Goal: Information Seeking & Learning: Learn about a topic

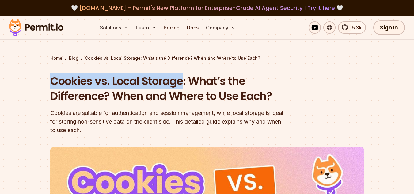
drag, startPoint x: 48, startPoint y: 80, endPoint x: 182, endPoint y: 78, distance: 134.6
click at [182, 78] on section "Home / Blog / Cookies vs. Local Storage: What’s the Difference? When and Where …" at bounding box center [207, 193] width 414 height 355
copy h1 "Cookies vs. Local Storage"
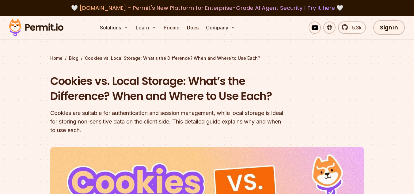
click at [208, 100] on h1 "Cookies vs. Local Storage: What’s the Difference? When and Where to Use Each?" at bounding box center [168, 89] width 236 height 30
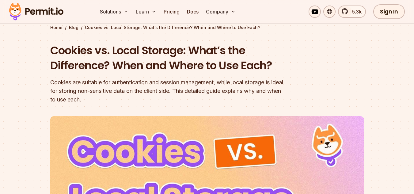
scroll to position [61, 0]
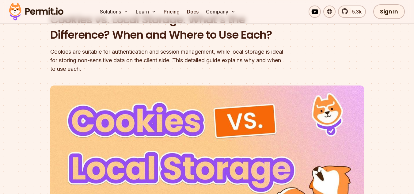
click at [172, 52] on div "Cookies are suitable for authentication and session management, while local sto…" at bounding box center [168, 61] width 236 height 26
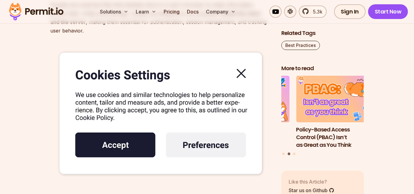
scroll to position [1380, 0]
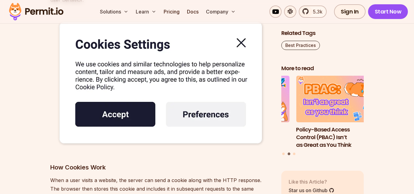
click at [242, 45] on img at bounding box center [160, 83] width 221 height 138
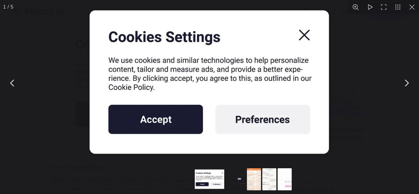
click at [305, 34] on img "You can close this modal content with the ESC key" at bounding box center [210, 82] width 262 height 163
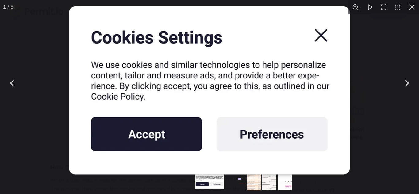
click at [317, 39] on img "You can close this modal content with the ESC key" at bounding box center [209, 92] width 307 height 192
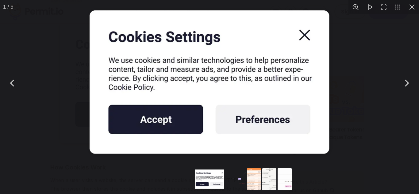
click at [255, 126] on img "You can close this modal content with the ESC key" at bounding box center [210, 82] width 262 height 163
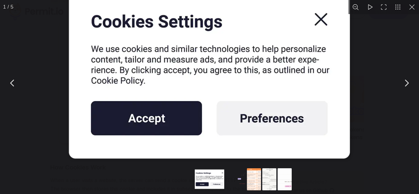
click at [167, 126] on img "You can close this modal content with the ESC key" at bounding box center [209, 76] width 307 height 192
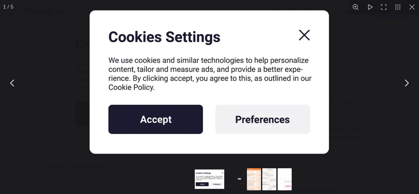
click at [294, 39] on img "You can close this modal content with the ESC key" at bounding box center [210, 82] width 262 height 163
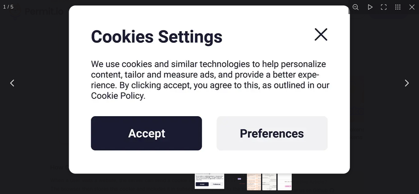
click at [414, 6] on button "You can close this modal content with the ESC key" at bounding box center [412, 7] width 14 height 14
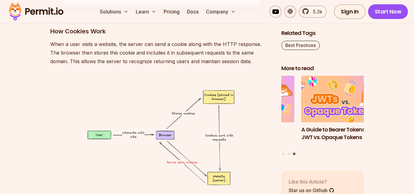
scroll to position [1533, 0]
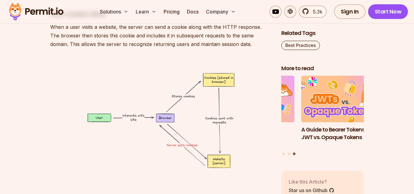
click at [174, 111] on img at bounding box center [160, 120] width 221 height 125
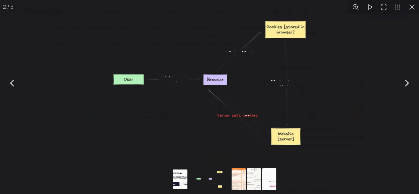
click at [367, 7] on button "You can close this modal content with the ESC key" at bounding box center [369, 7] width 14 height 14
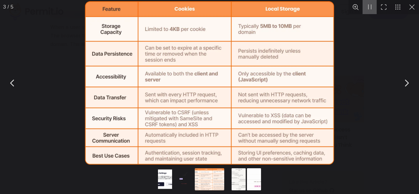
click at [16, 82] on button "You can close this modal content with the ESC key" at bounding box center [12, 82] width 15 height 15
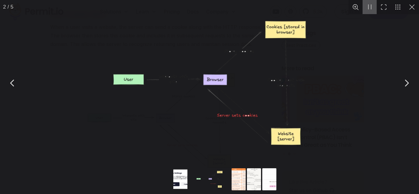
click at [371, 9] on button "You can close this modal content with the ESC key" at bounding box center [369, 7] width 14 height 14
click at [388, 8] on button "You can close this modal content with the ESC key" at bounding box center [384, 7] width 14 height 14
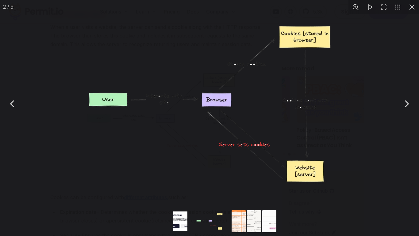
click at [398, 9] on button "You can close this modal content with the ESC key" at bounding box center [398, 7] width 14 height 14
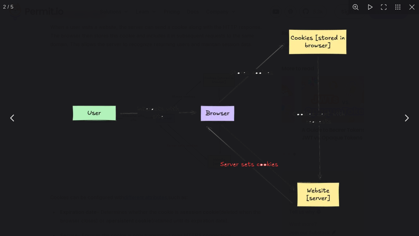
click at [414, 8] on button "You can close this modal content with the ESC key" at bounding box center [412, 7] width 14 height 14
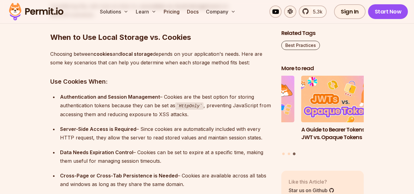
scroll to position [2484, 0]
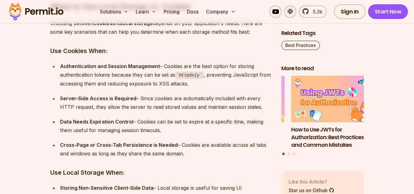
drag, startPoint x: 48, startPoint y: 52, endPoint x: 189, endPoint y: 152, distance: 173.6
click at [121, 101] on strong "Server-Side Access is Required" at bounding box center [98, 98] width 76 height 6
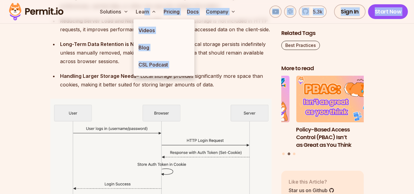
scroll to position [2674, 0]
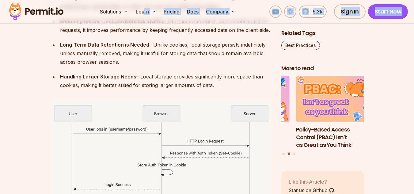
drag, startPoint x: 52, startPoint y: 67, endPoint x: 217, endPoint y: 85, distance: 165.7
copy div "Lore ip Dol Sitam Consect ad. Elitsed Doeiusmo tempori utlabor etd magna aliqua…"
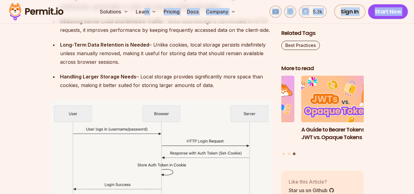
click at [179, 71] on ul "Storing Non-Sensitive Client-Side Data – Local storage is useful for saving UI …" at bounding box center [160, 42] width 221 height 96
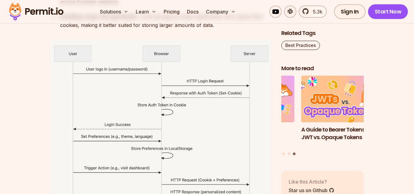
scroll to position [2735, 0]
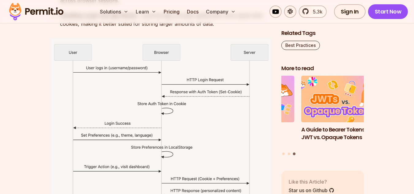
click at [169, 105] on img at bounding box center [160, 179] width 221 height 282
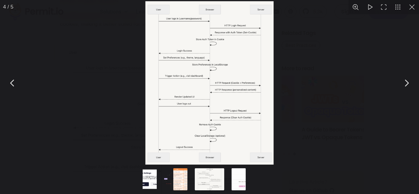
click at [385, 6] on button "You can close this modal content with the ESC key" at bounding box center [384, 7] width 14 height 14
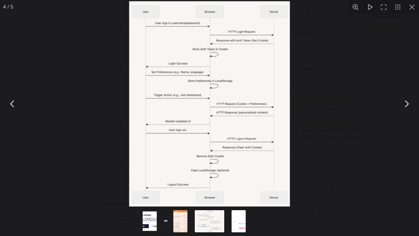
click at [399, 8] on button "You can close this modal content with the ESC key" at bounding box center [398, 7] width 14 height 14
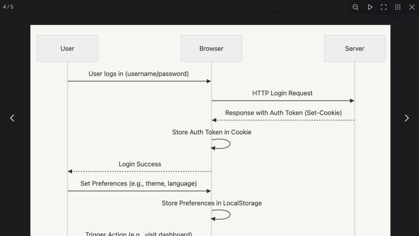
drag, startPoint x: 240, startPoint y: 71, endPoint x: 238, endPoint y: 181, distance: 109.5
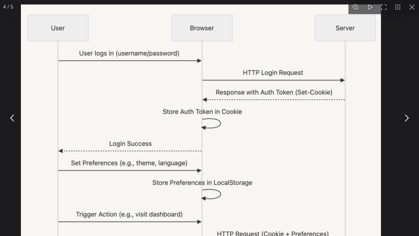
drag, startPoint x: 268, startPoint y: 118, endPoint x: 247, endPoint y: 128, distance: 22.4
click at [247, 128] on img "You can close this modal content with the ESC key" at bounding box center [201, 234] width 360 height 458
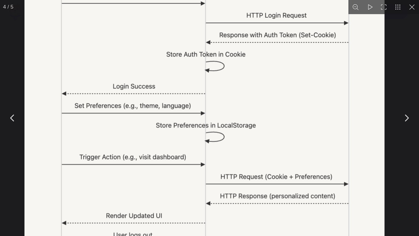
drag, startPoint x: 188, startPoint y: 166, endPoint x: 177, endPoint y: 108, distance: 59.1
click at [177, 108] on img "You can close this modal content with the ESC key" at bounding box center [205, 176] width 360 height 458
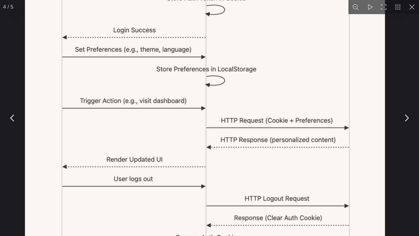
drag, startPoint x: 200, startPoint y: 141, endPoint x: 191, endPoint y: 90, distance: 51.6
click at [191, 90] on img "You can close this modal content with the ESC key" at bounding box center [205, 120] width 360 height 458
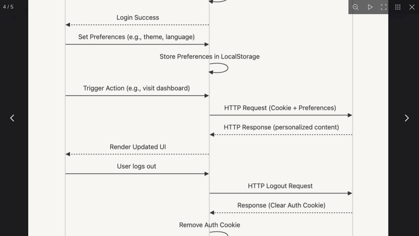
drag, startPoint x: 192, startPoint y: 121, endPoint x: 190, endPoint y: 109, distance: 12.2
click at [190, 109] on img "You can close this modal content with the ESC key" at bounding box center [209, 108] width 360 height 458
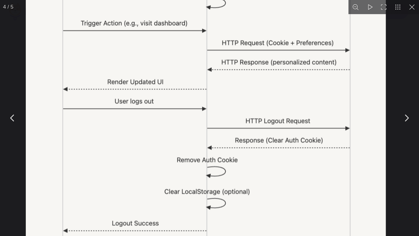
drag, startPoint x: 172, startPoint y: 145, endPoint x: 165, endPoint y: 94, distance: 51.4
click at [165, 94] on img "You can close this modal content with the ESC key" at bounding box center [206, 43] width 360 height 458
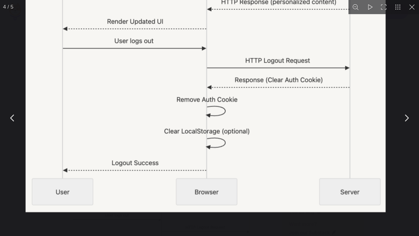
drag, startPoint x: 205, startPoint y: 183, endPoint x: 197, endPoint y: 100, distance: 83.2
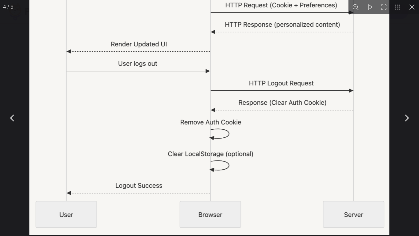
click at [211, 105] on img "You can close this modal content with the ESC key" at bounding box center [209, 5] width 360 height 458
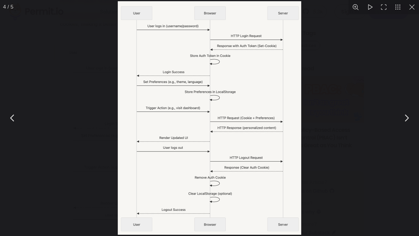
click at [407, 5] on button "You can close this modal content with the ESC key" at bounding box center [412, 7] width 14 height 14
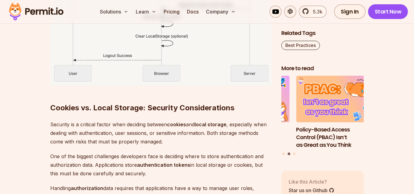
scroll to position [2950, 0]
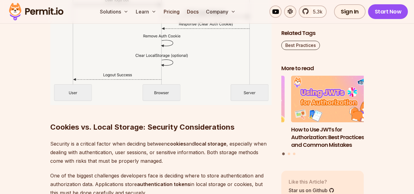
click at [169, 152] on p "Security is a critical factor when deciding between cookies and local storage ,…" at bounding box center [160, 153] width 221 height 26
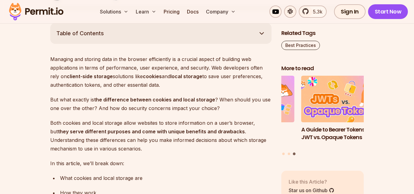
scroll to position [337, 0]
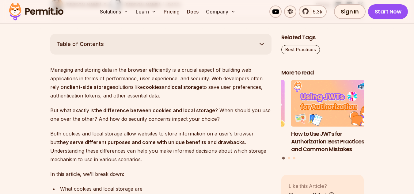
click at [227, 41] on button "Table of Contents" at bounding box center [160, 44] width 221 height 21
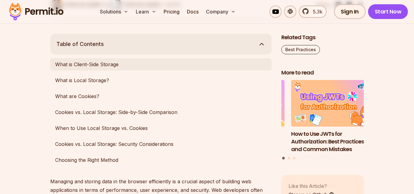
click at [106, 63] on link "What is Client-Side Storage" at bounding box center [160, 64] width 221 height 12
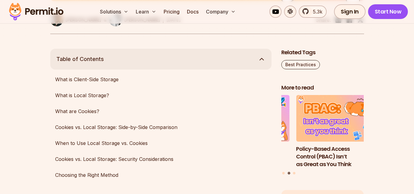
scroll to position [324, 0]
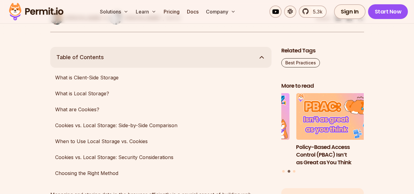
click at [174, 60] on button "Table of Contents" at bounding box center [160, 57] width 221 height 21
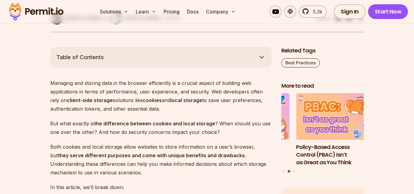
click at [174, 60] on button "Table of Contents" at bounding box center [160, 57] width 221 height 21
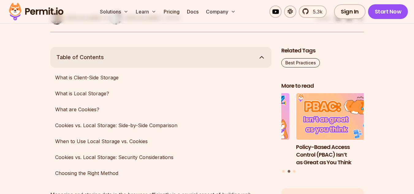
click at [174, 60] on button "Table of Contents" at bounding box center [160, 57] width 221 height 21
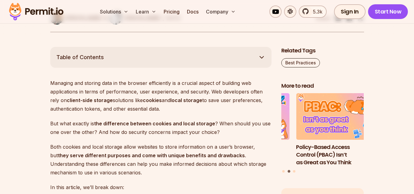
click at [174, 60] on button "Table of Contents" at bounding box center [160, 57] width 221 height 21
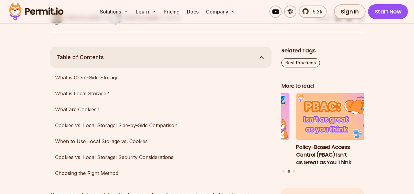
click at [145, 62] on button "Table of Contents" at bounding box center [160, 57] width 221 height 21
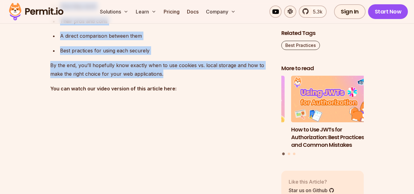
scroll to position [577, 0]
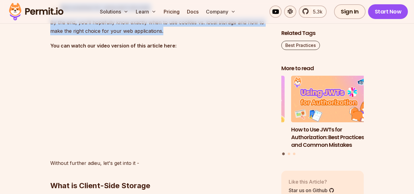
drag, startPoint x: 50, startPoint y: 52, endPoint x: 171, endPoint y: 31, distance: 123.0
copy div "Loremips dol sitamet cons ad eli seddoei temporincid ut l etdolor magnaa en adm…"
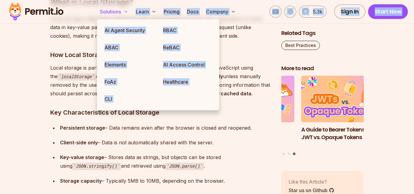
scroll to position [913, 0]
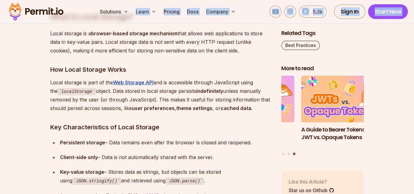
drag, startPoint x: 52, startPoint y: 30, endPoint x: 246, endPoint y: 51, distance: 195.8
copy div "Lore ip Dolors-Amet Consect Adi elitseddoeiu tempo inci ut labor etdo ma ali en…"
